Goal: Navigation & Orientation: Find specific page/section

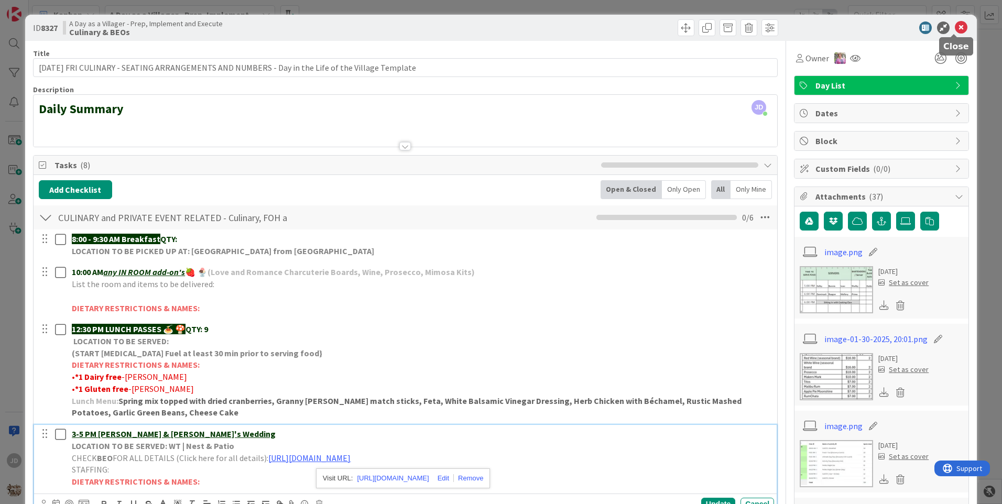
click at [955, 28] on icon at bounding box center [961, 27] width 13 height 13
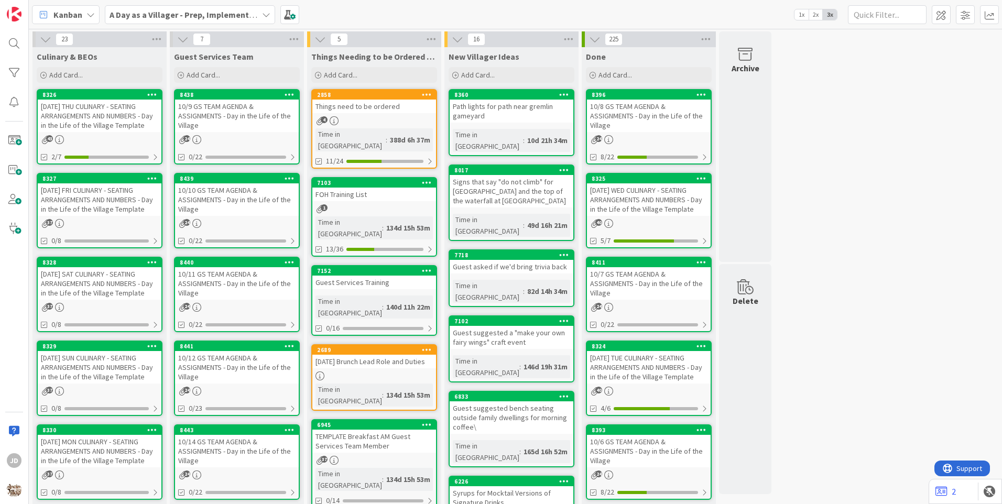
click at [205, 113] on div "10/9 GS TEAM AGENDA & ASSIGNMENTS - Day in the Life of the Village" at bounding box center [237, 116] width 124 height 33
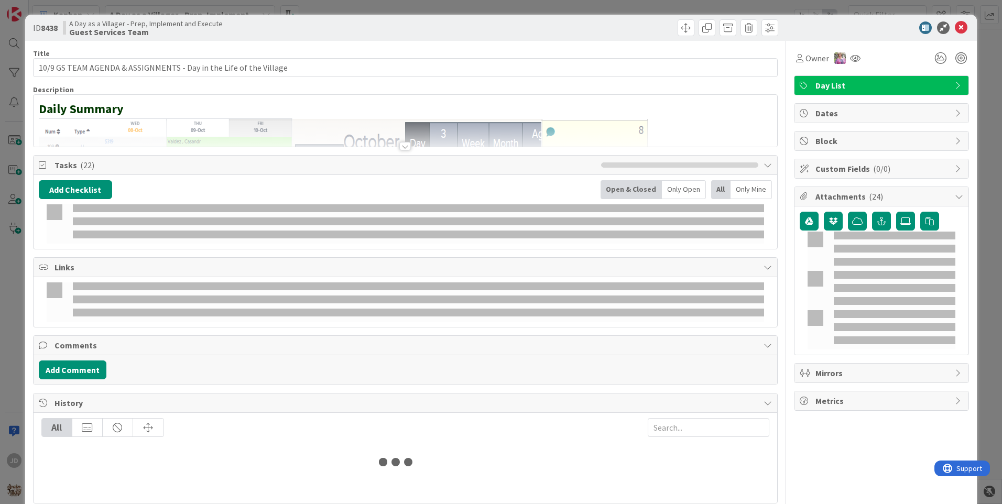
click at [403, 145] on div at bounding box center [405, 146] width 12 height 8
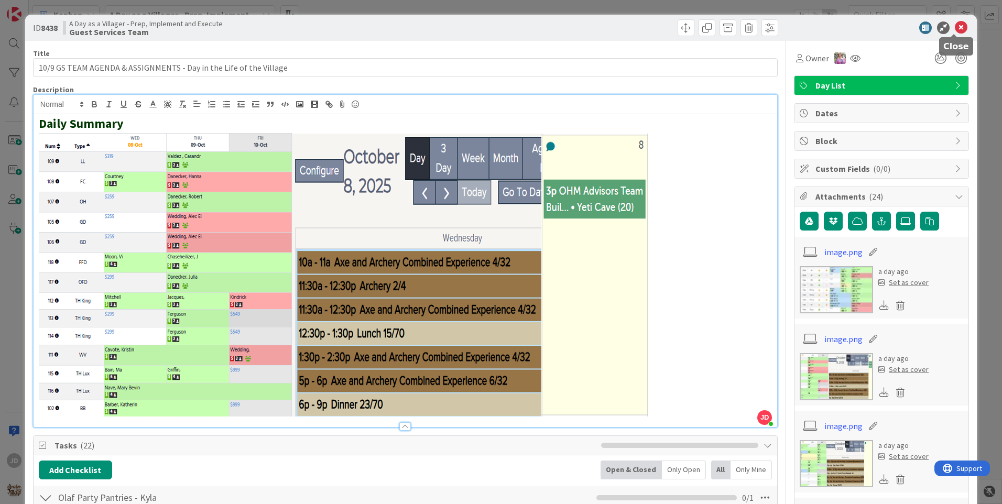
click at [955, 28] on icon at bounding box center [961, 27] width 13 height 13
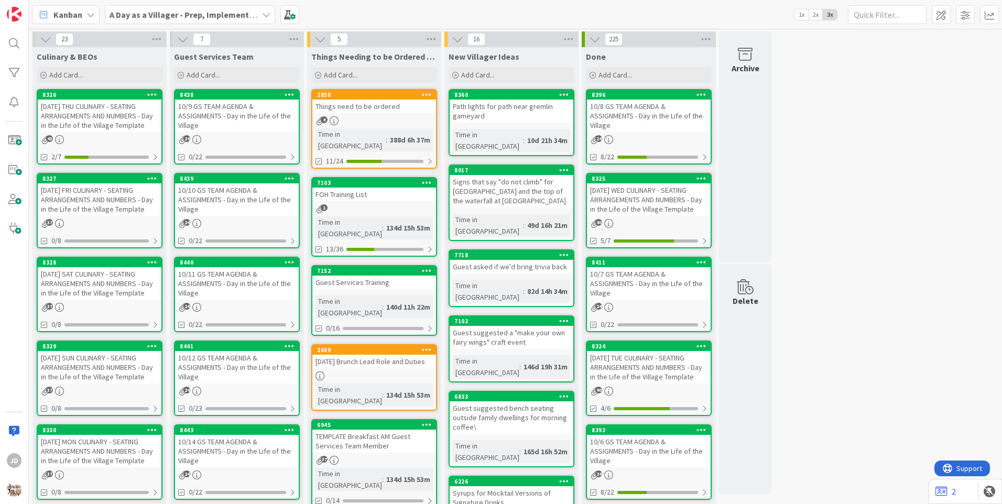
click at [114, 110] on div "[DATE] THU CULINARY - SEATING ARRANGEMENTS AND NUMBERS - Day in the Life of the…" at bounding box center [100, 116] width 124 height 33
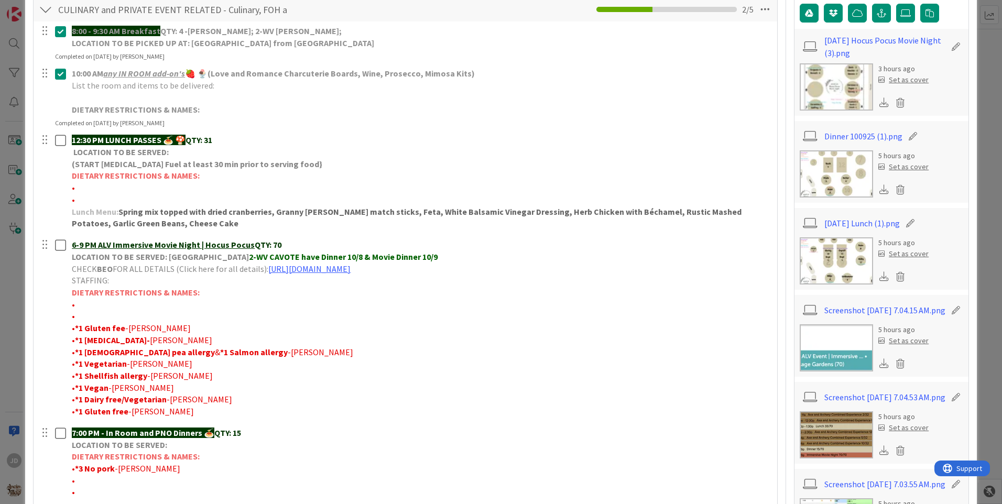
scroll to position [210, 0]
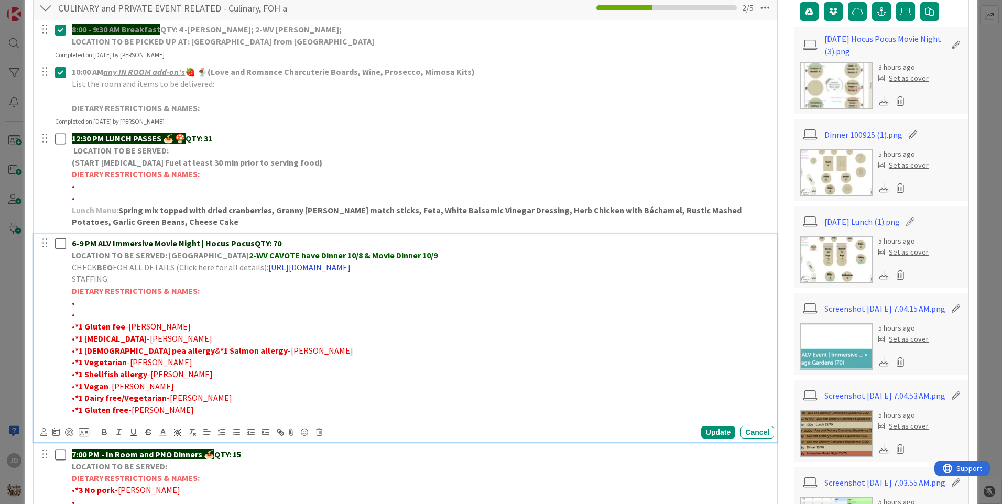
click at [351, 268] on link "[URL][DOMAIN_NAME]" at bounding box center [309, 267] width 82 height 10
click at [384, 286] on link "[URL][DOMAIN_NAME]" at bounding box center [395, 288] width 72 height 14
